Goal: Task Accomplishment & Management: Manage account settings

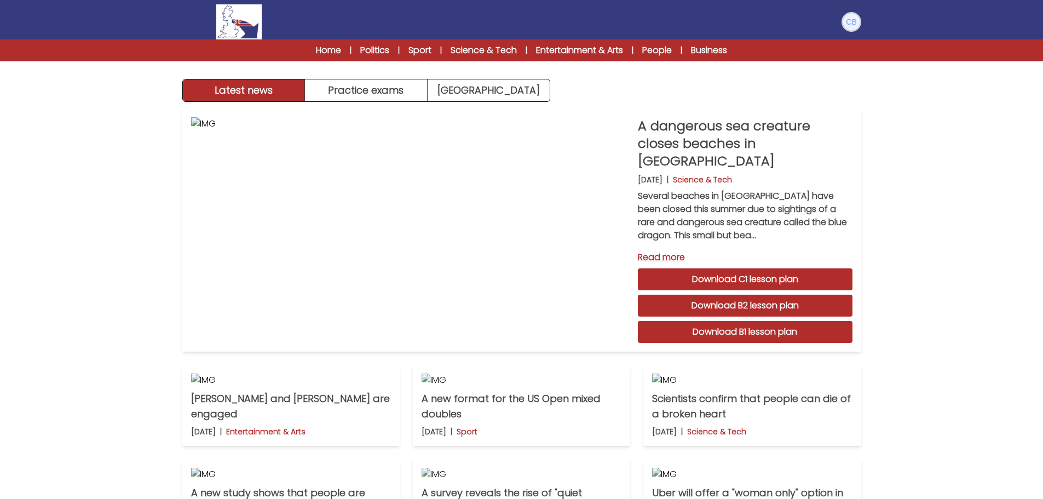
click at [849, 24] on img at bounding box center [852, 22] width 18 height 18
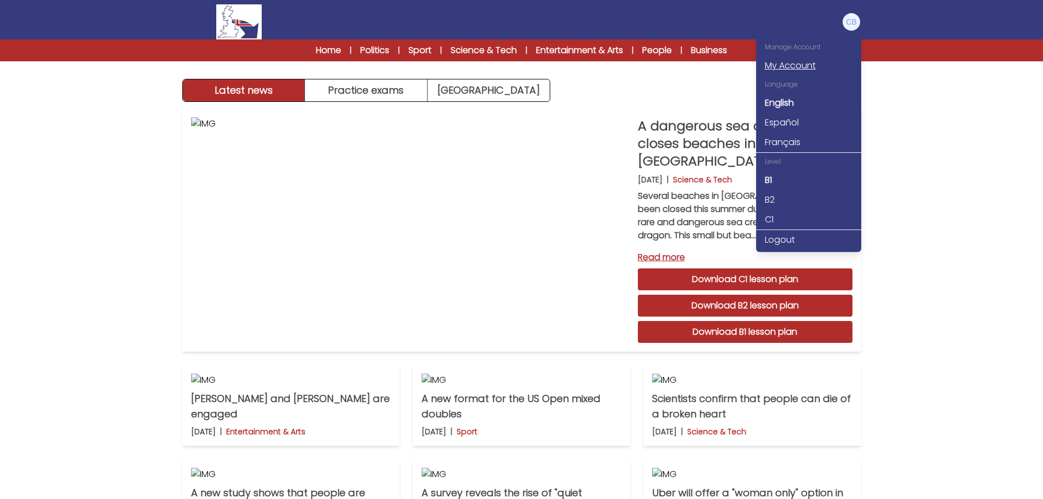
click at [794, 64] on link "My Account" at bounding box center [808, 66] width 105 height 20
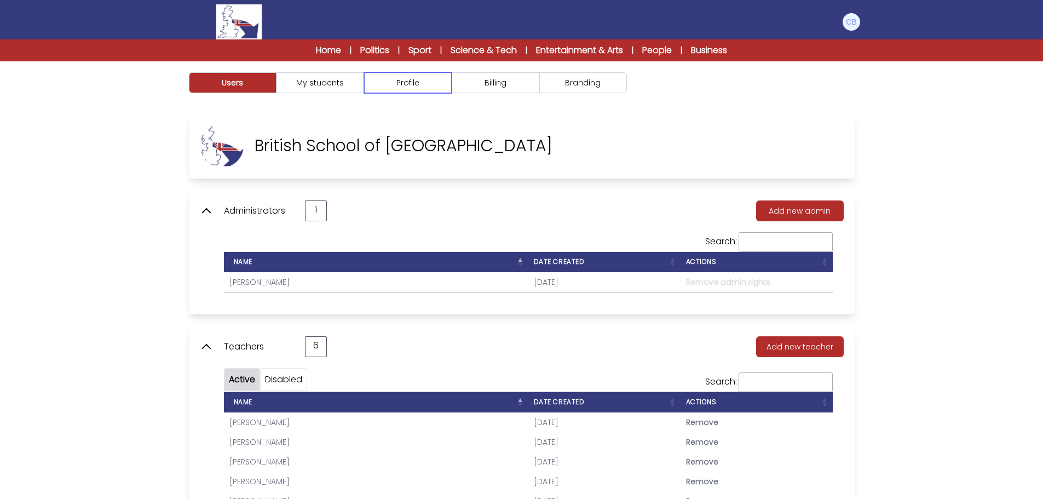
click at [392, 81] on button "Profile" at bounding box center [408, 82] width 88 height 21
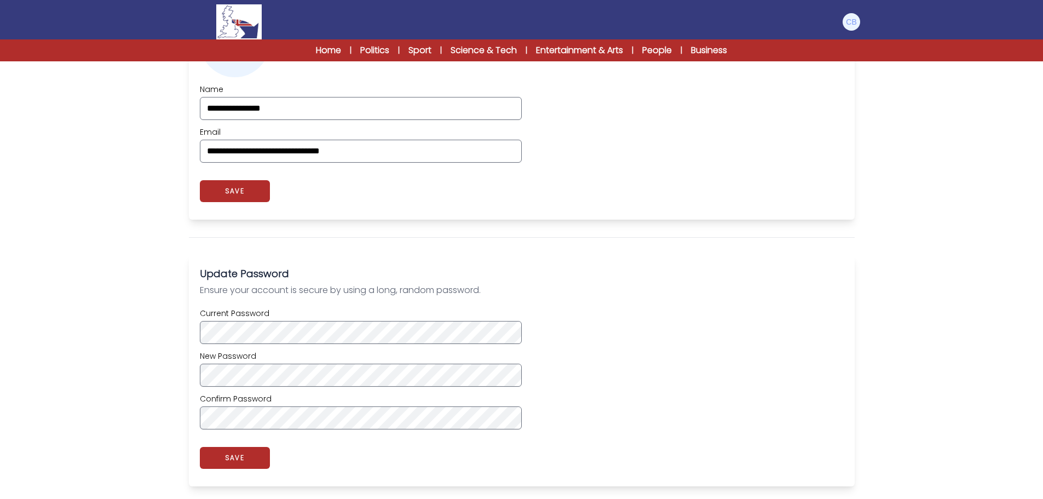
scroll to position [548, 0]
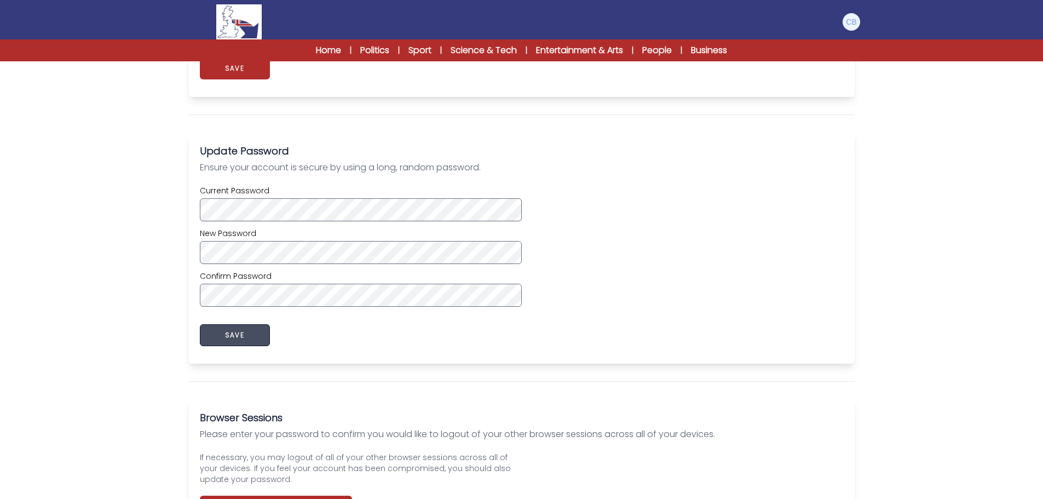
click at [251, 341] on button "SAVE" at bounding box center [235, 335] width 70 height 22
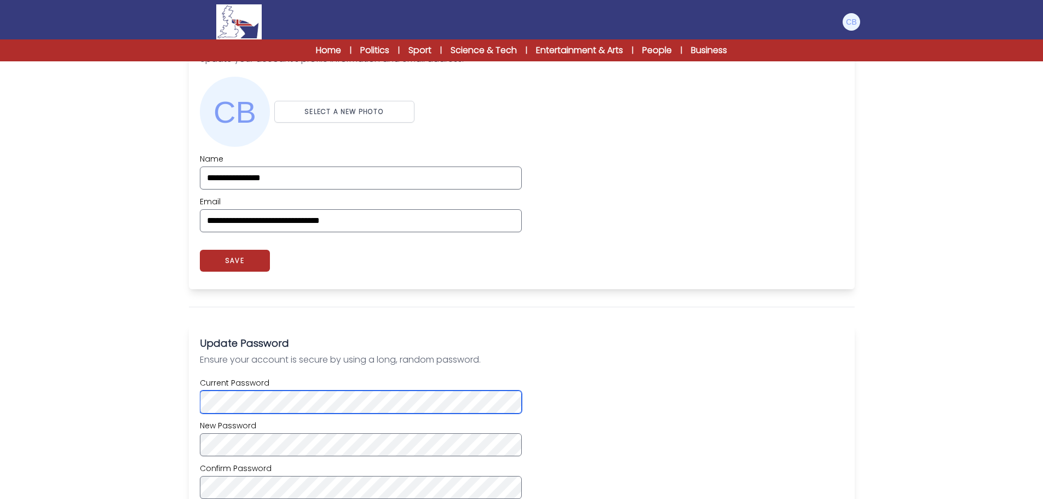
scroll to position [206, 0]
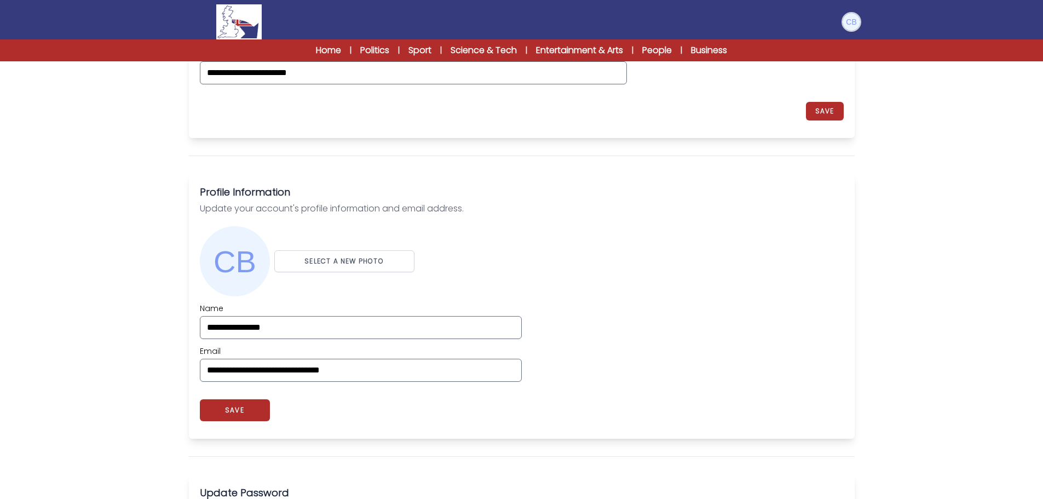
click at [845, 19] on img at bounding box center [852, 22] width 18 height 18
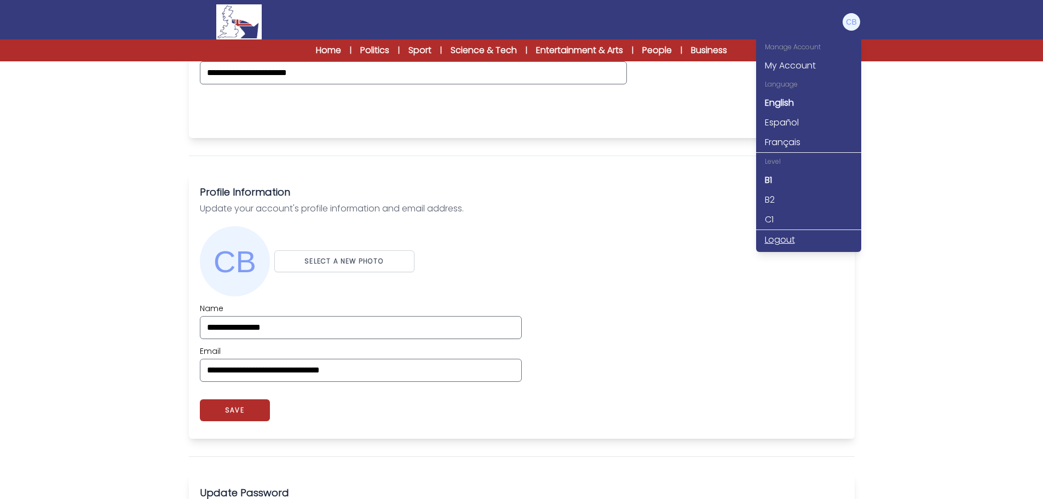
click at [781, 240] on link "Logout" at bounding box center [808, 240] width 105 height 20
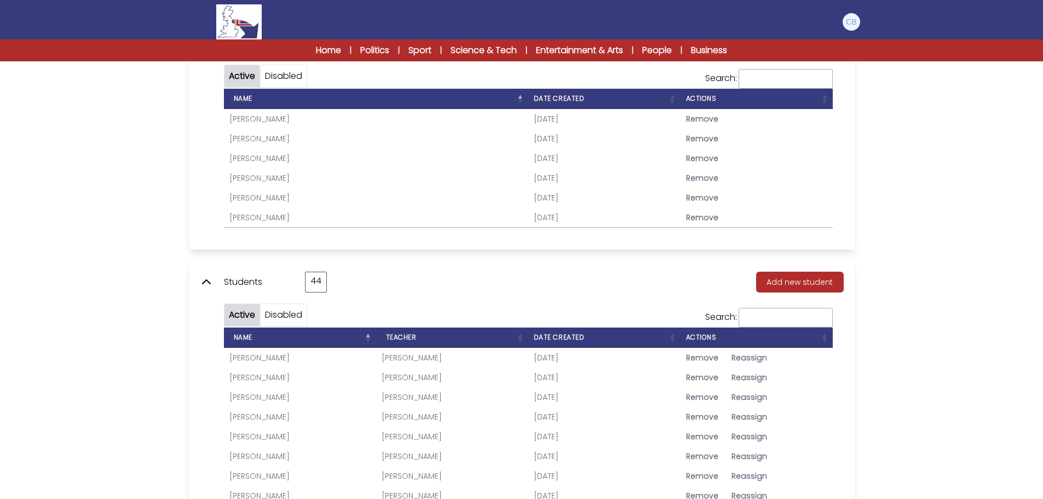
scroll to position [55, 0]
